Goal: Ask a question

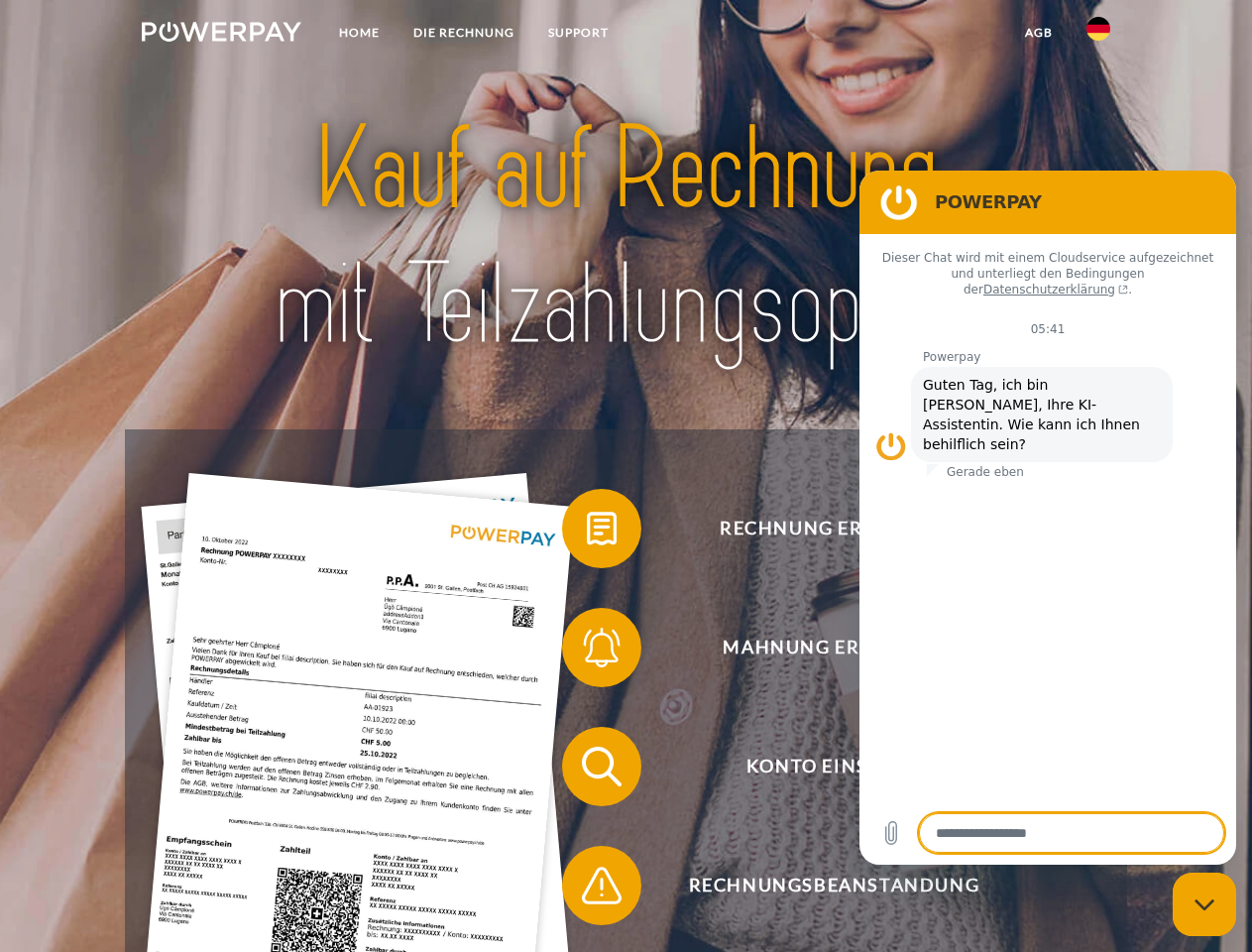
click at [221, 35] on img at bounding box center [222, 32] width 160 height 20
click at [1098, 35] on img at bounding box center [1098, 29] width 24 height 24
click at [1038, 33] on link "agb" at bounding box center [1039, 33] width 62 height 36
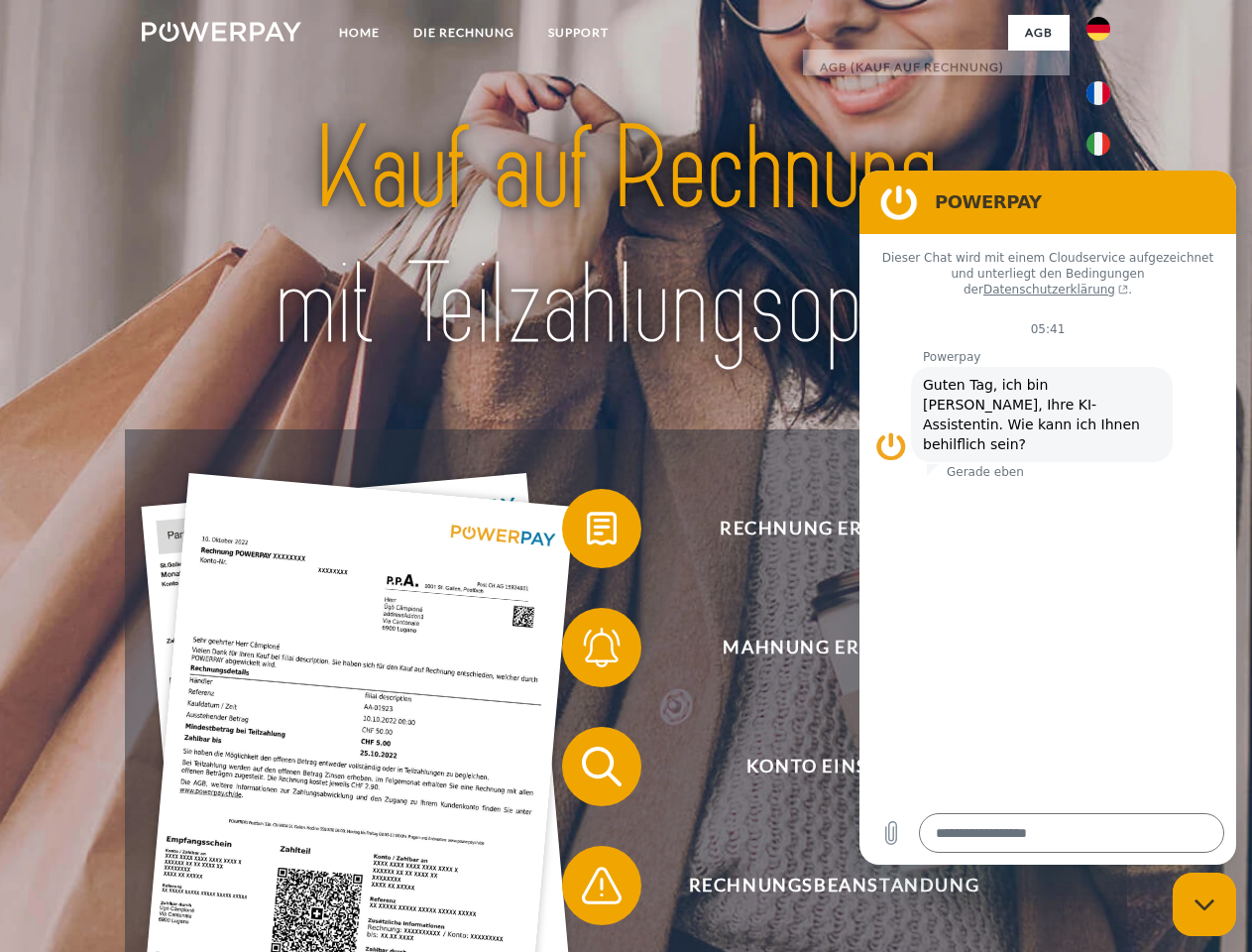
click at [587, 533] on span at bounding box center [572, 529] width 99 height 99
click at [587, 651] on span at bounding box center [572, 648] width 99 height 99
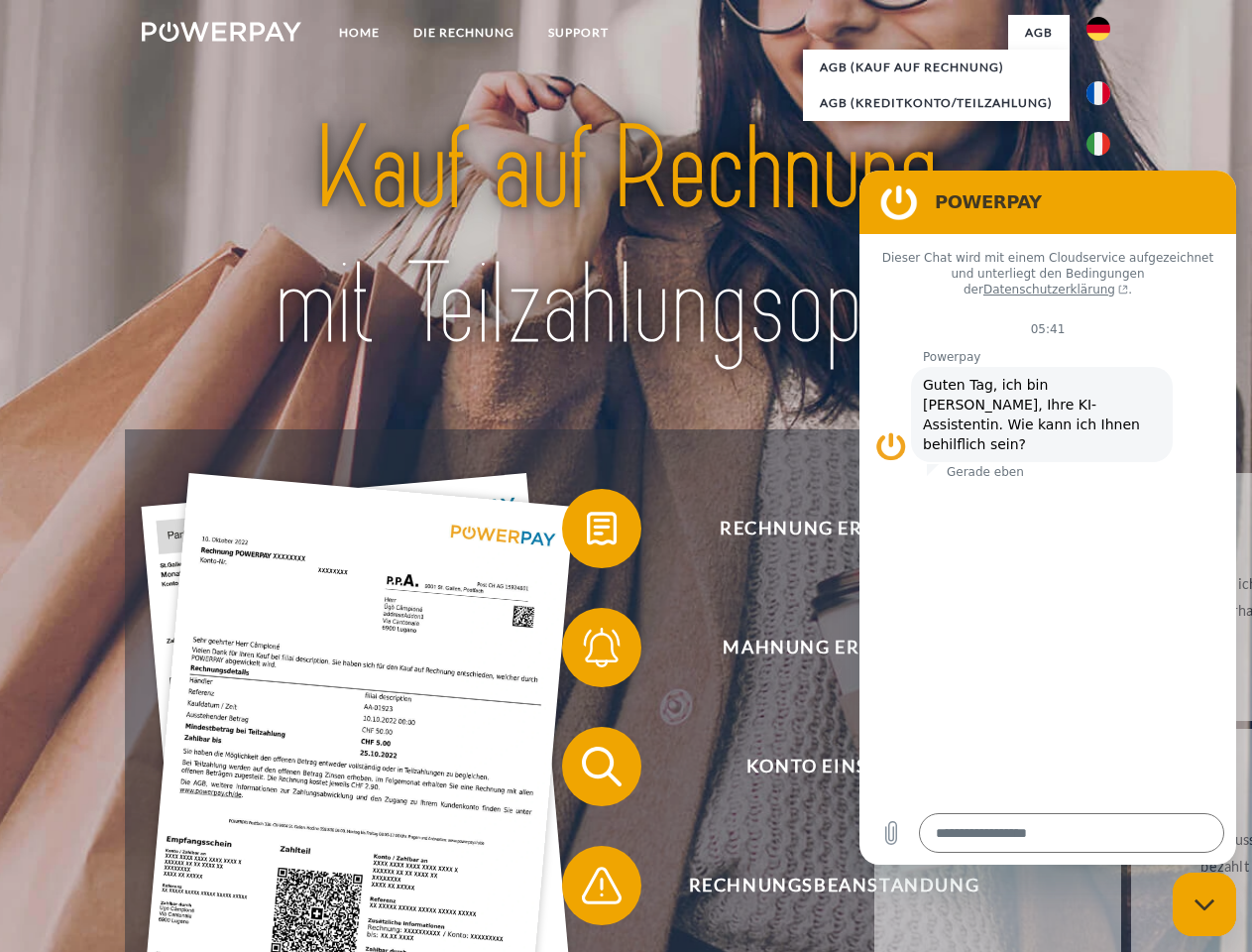
click at [1131, 770] on link "Bis wann muss die Rechnung bezahlt werden?" at bounding box center [1254, 852] width 246 height 247
click at [1131, 889] on link "Bis wann muss die Rechnung bezahlt werden?" at bounding box center [1254, 852] width 246 height 247
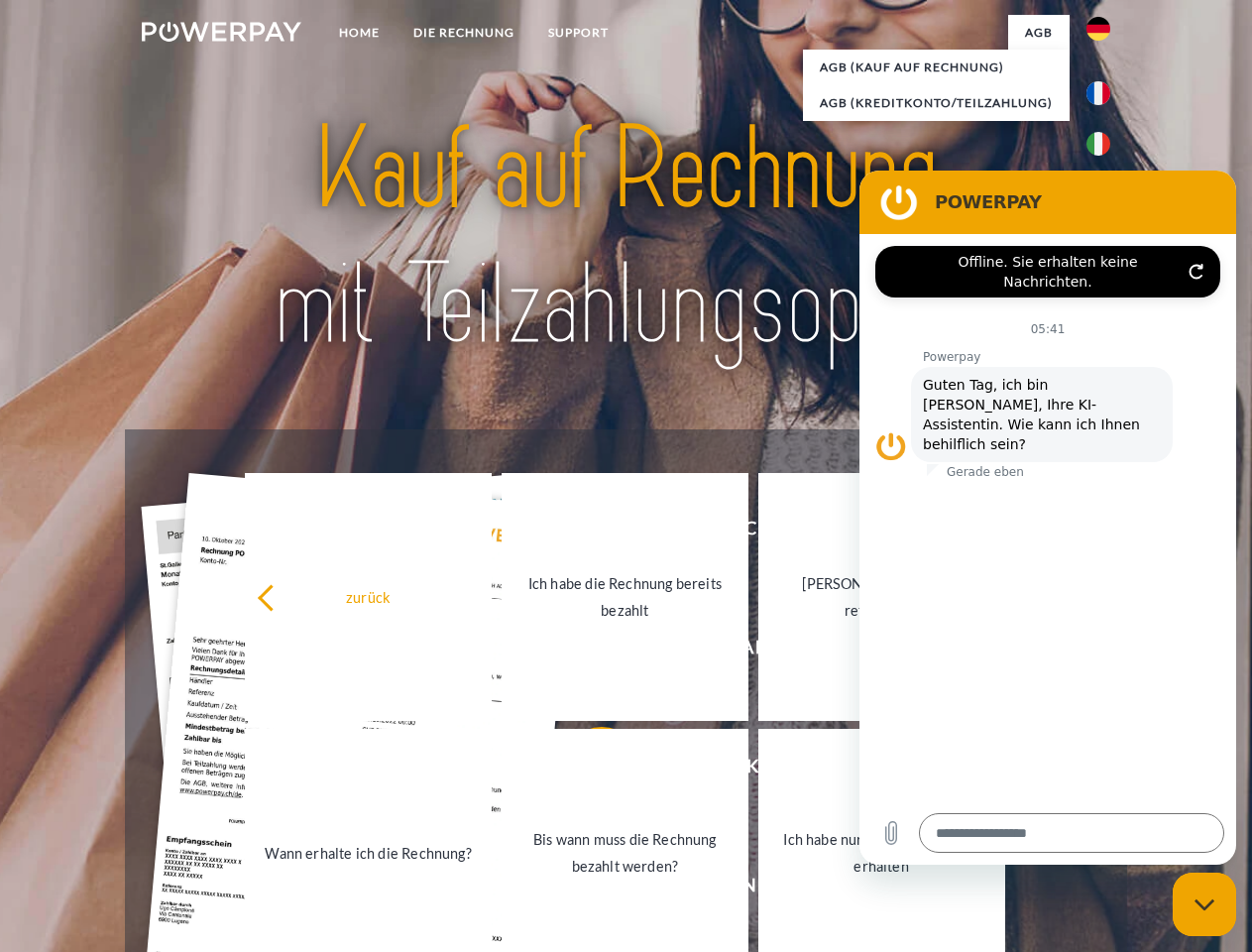
click at [1204, 904] on icon "Messaging-Fenster schließen" at bounding box center [1204, 904] width 21 height 13
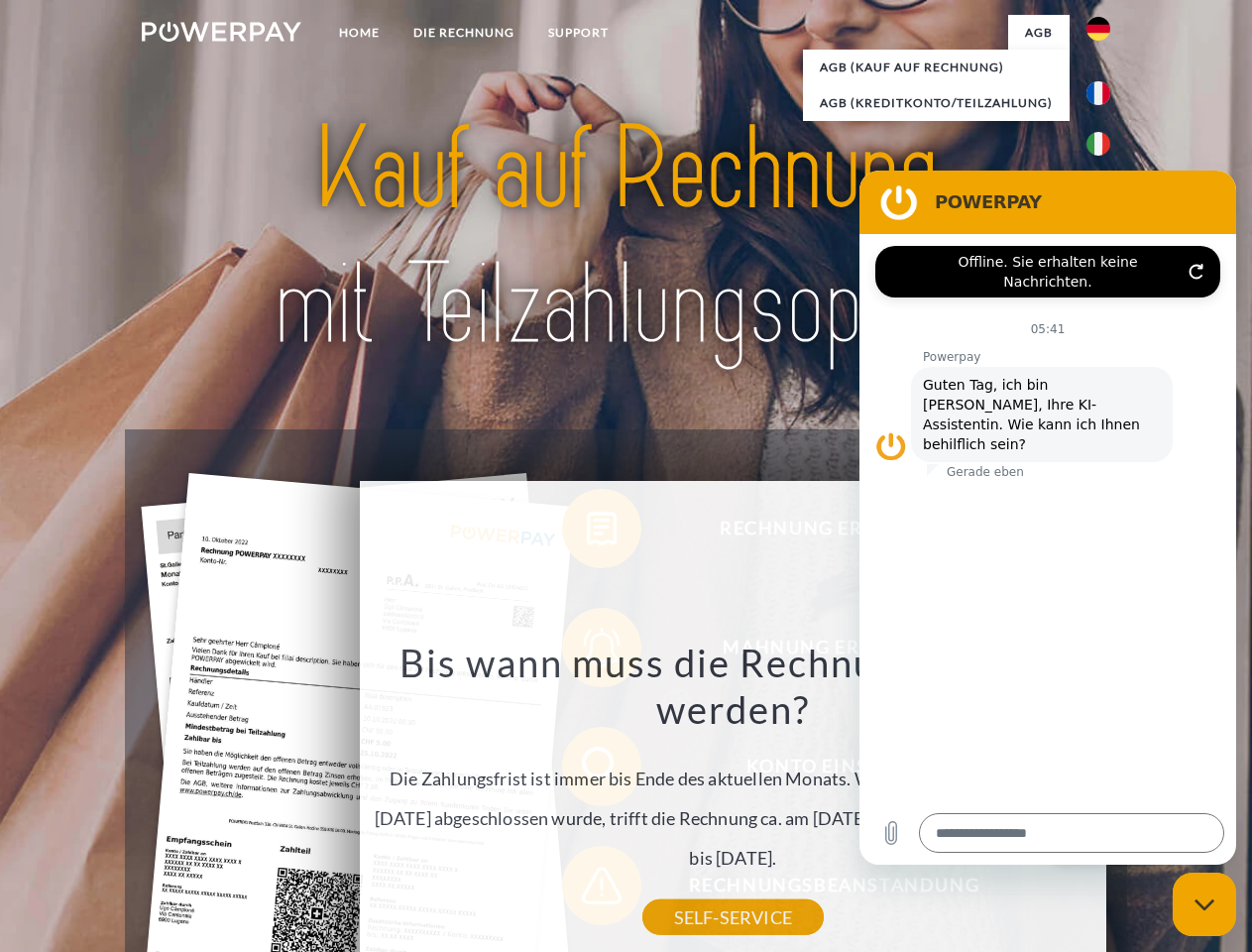
type textarea "*"
